Goal: Information Seeking & Learning: Learn about a topic

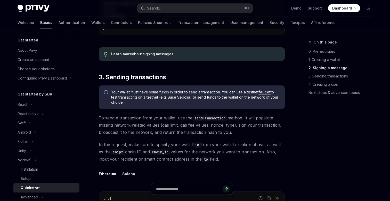
scroll to position [528, 0]
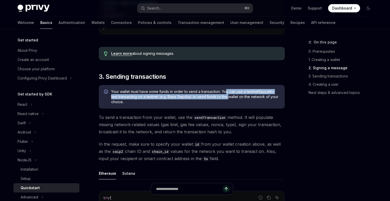
drag, startPoint x: 226, startPoint y: 94, endPoint x: 226, endPoint y: 99, distance: 4.6
click at [226, 99] on span "Your wallet must have some funds in order to send a transaction. You can use a …" at bounding box center [195, 96] width 168 height 15
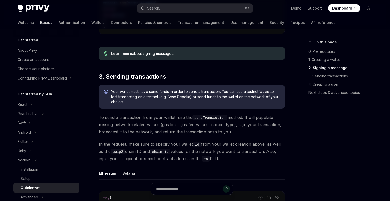
click at [223, 95] on span "Your wallet must have some funds in order to send a transaction. You can use a …" at bounding box center [195, 96] width 168 height 15
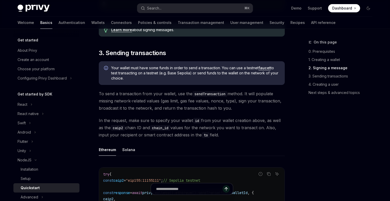
scroll to position [550, 0]
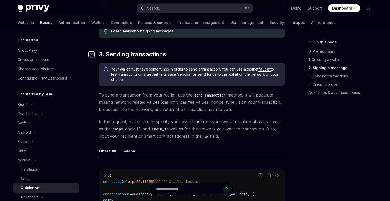
click at [91, 56] on icon "Navigate to header" at bounding box center [92, 54] width 4 height 3
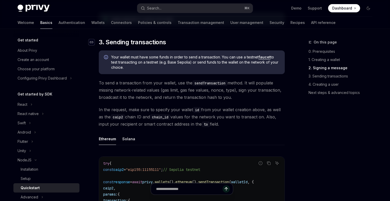
scroll to position [565, 0]
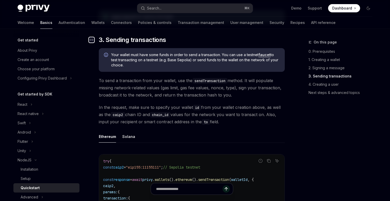
click at [93, 41] on icon "Navigate to header" at bounding box center [92, 39] width 4 height 3
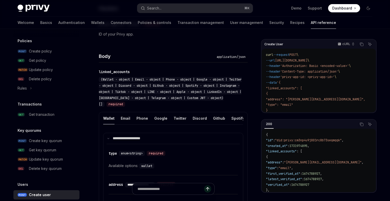
scroll to position [272, 0]
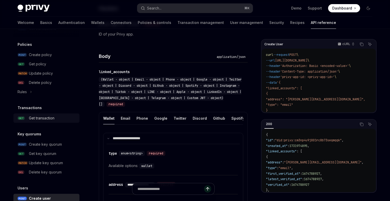
click at [52, 119] on div "Get transaction" at bounding box center [42, 118] width 26 height 6
type textarea "*"
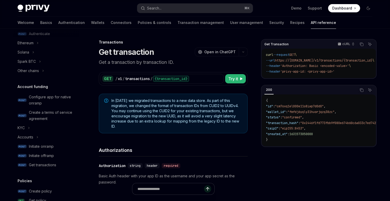
scroll to position [138, 0]
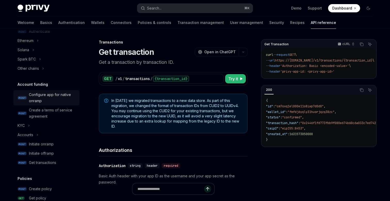
click at [45, 98] on div "Configure app for native onramp" at bounding box center [52, 98] width 47 height 12
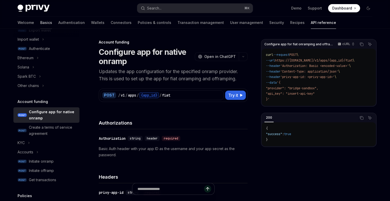
click at [40, 23] on link "Basics" at bounding box center [46, 22] width 12 height 12
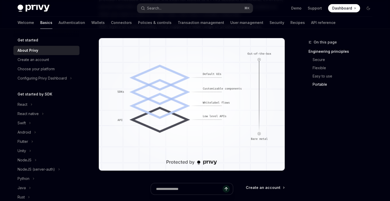
scroll to position [431, 0]
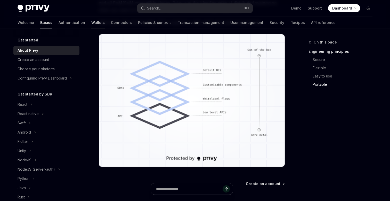
click at [91, 23] on link "Wallets" at bounding box center [97, 22] width 13 height 12
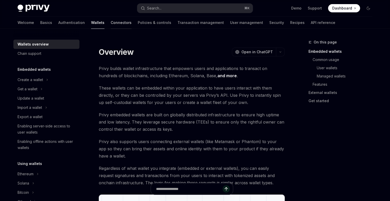
click at [111, 22] on link "Connectors" at bounding box center [121, 22] width 21 height 12
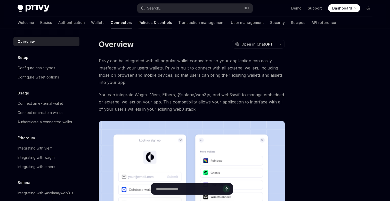
click at [138, 19] on link "Policies & controls" at bounding box center [154, 22] width 33 height 12
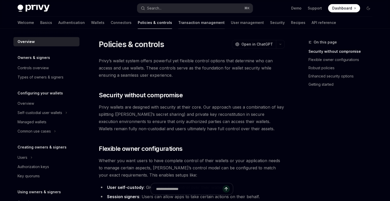
click at [178, 21] on link "Transaction management" at bounding box center [201, 22] width 46 height 12
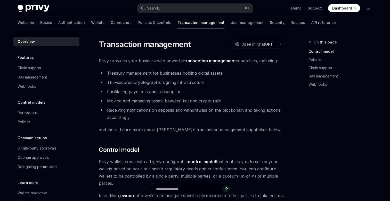
click at [213, 62] on strong "transaction management" at bounding box center [210, 60] width 52 height 5
click at [200, 62] on strong "transaction management" at bounding box center [210, 60] width 52 height 5
click at [290, 22] on link "Recipes" at bounding box center [297, 22] width 14 height 12
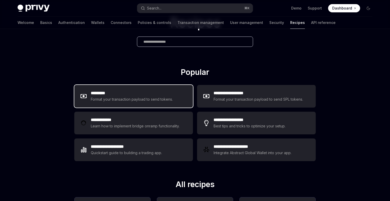
scroll to position [38, 0]
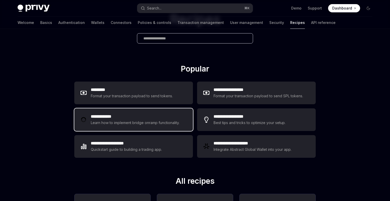
click at [155, 120] on div "Learn how to implement bridge onramp functionality." at bounding box center [136, 123] width 90 height 6
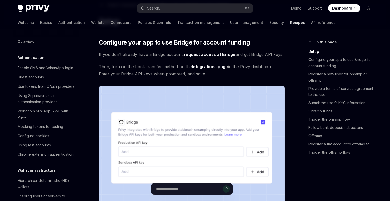
scroll to position [148, 0]
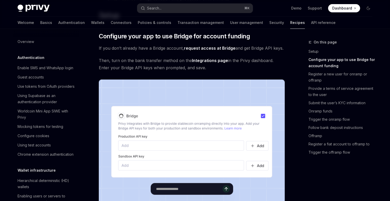
click at [290, 23] on link "Recipes" at bounding box center [297, 22] width 15 height 12
type textarea "*"
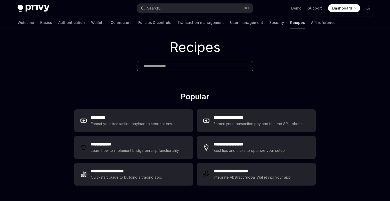
scroll to position [13, 0]
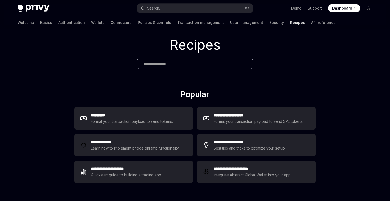
click at [209, 65] on input "text" at bounding box center [194, 63] width 103 height 5
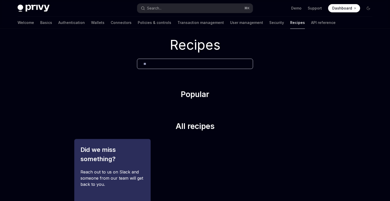
type input "*"
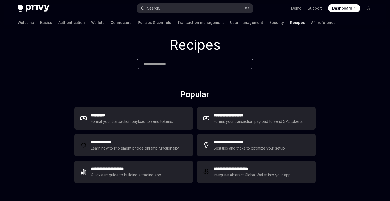
click at [191, 7] on button "Search... ⌘ K" at bounding box center [194, 8] width 115 height 9
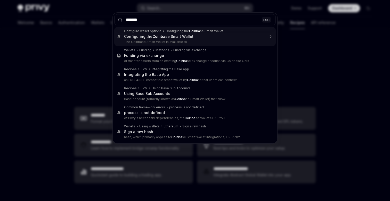
type input "********"
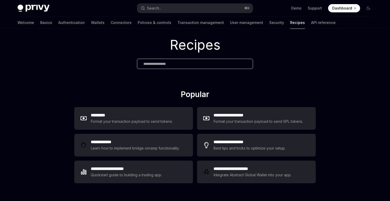
type textarea "*"
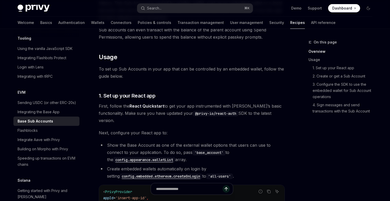
scroll to position [165, 0]
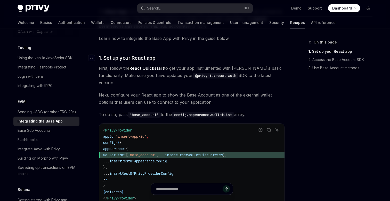
scroll to position [73, 0]
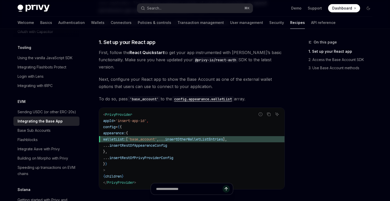
click at [145, 52] on link "React Quickstart" at bounding box center [146, 52] width 35 height 5
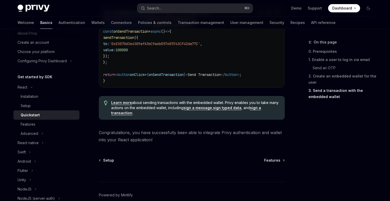
scroll to position [528, 0]
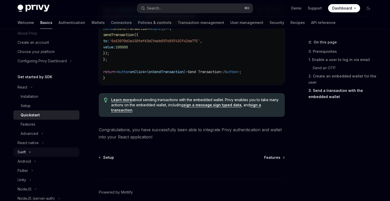
click at [23, 154] on div "Swift" at bounding box center [22, 152] width 8 height 6
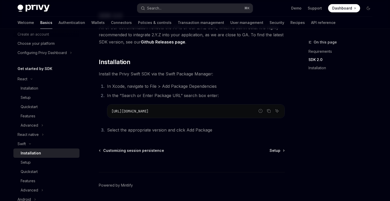
scroll to position [95, 0]
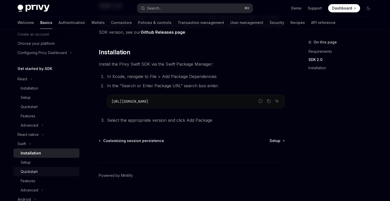
click at [35, 174] on div "Quickstart" at bounding box center [29, 172] width 17 height 6
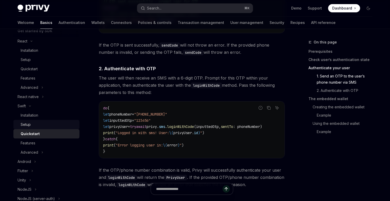
scroll to position [93, 0]
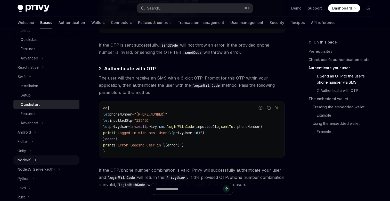
click at [28, 161] on div "NodeJS" at bounding box center [25, 160] width 14 height 6
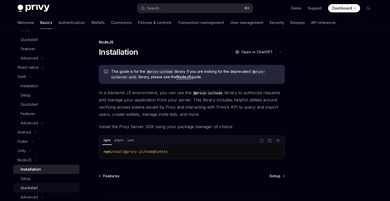
click at [39, 187] on div "Quickstart" at bounding box center [49, 188] width 56 height 6
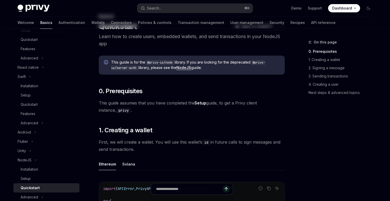
scroll to position [5, 0]
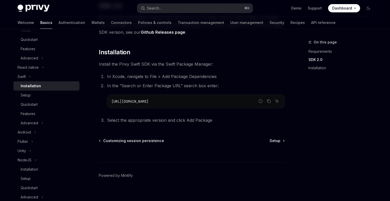
scroll to position [95, 0]
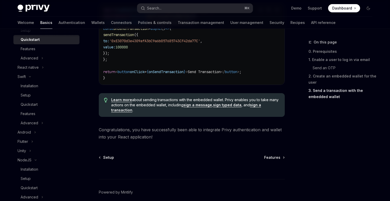
type textarea "*"
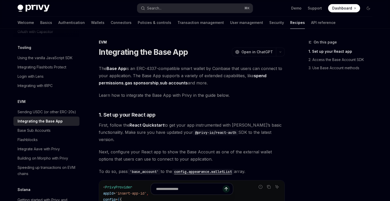
click at [119, 68] on strong "Base App" at bounding box center [116, 68] width 20 height 5
drag, startPoint x: 127, startPoint y: 69, endPoint x: 106, endPoint y: 68, distance: 21.2
click at [106, 68] on span "The Base App is an ERC-4337-compatible smart wallet by Coinbase that users can …" at bounding box center [192, 76] width 186 height 22
copy span "Base App"
